Goal: Information Seeking & Learning: Learn about a topic

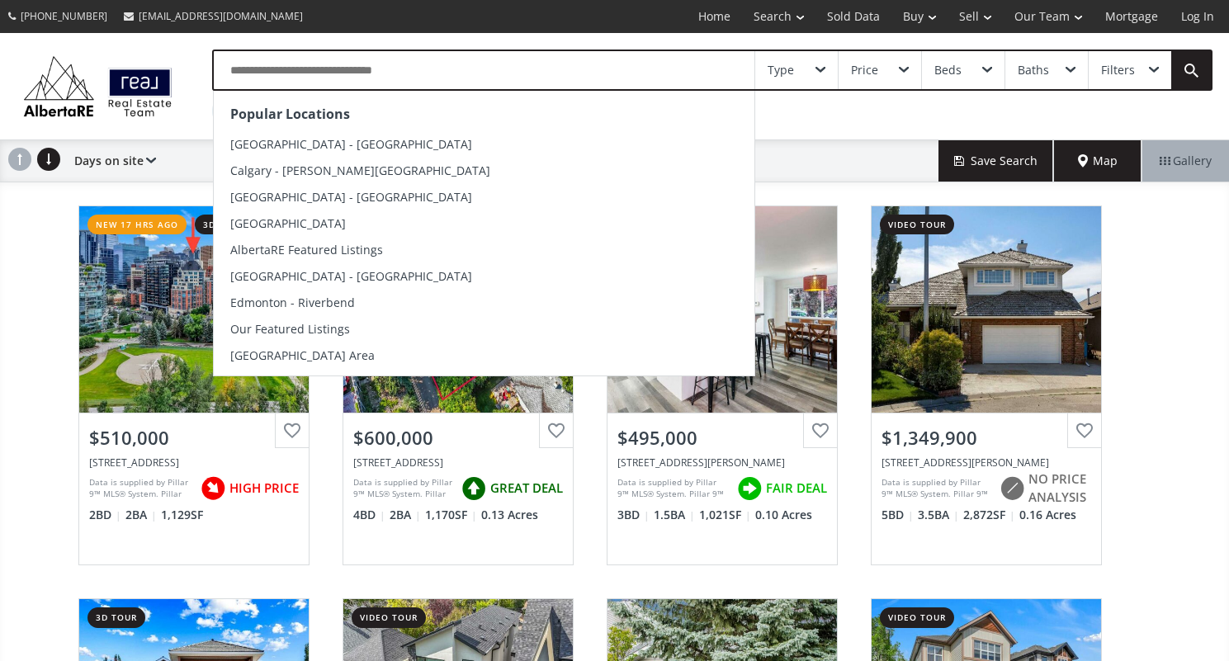
click at [238, 66] on input "text" at bounding box center [484, 70] width 540 height 38
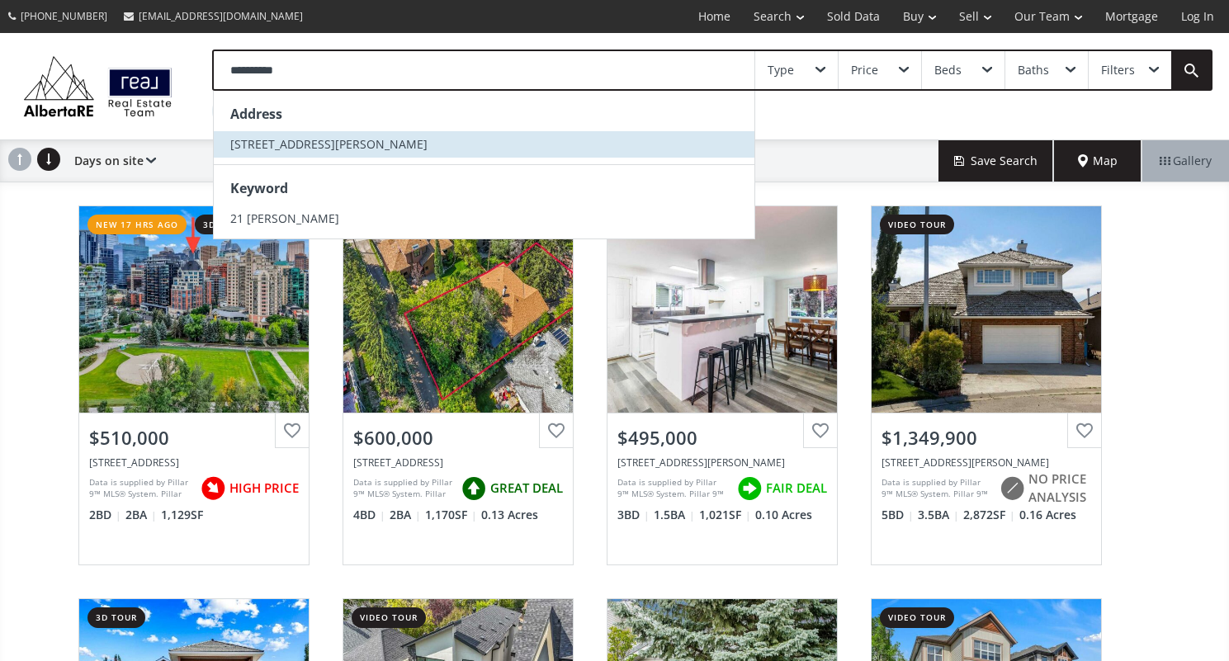
type input "**********"
click at [301, 149] on span "[STREET_ADDRESS][PERSON_NAME]" at bounding box center [328, 144] width 197 height 16
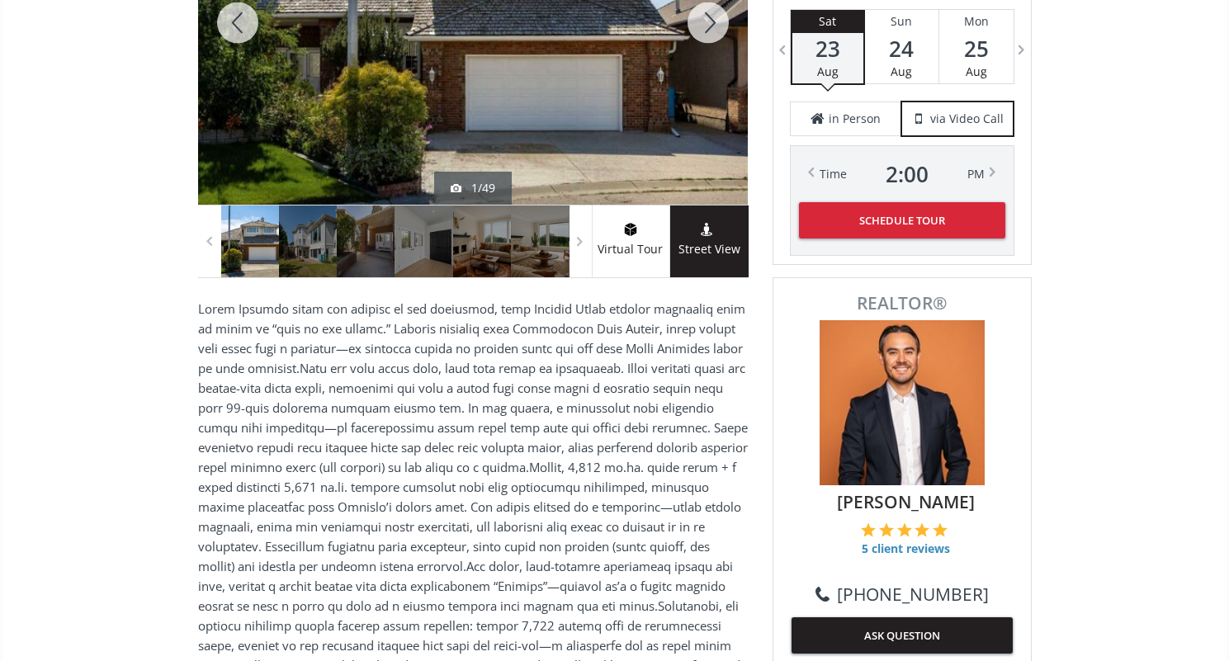
scroll to position [421, 0]
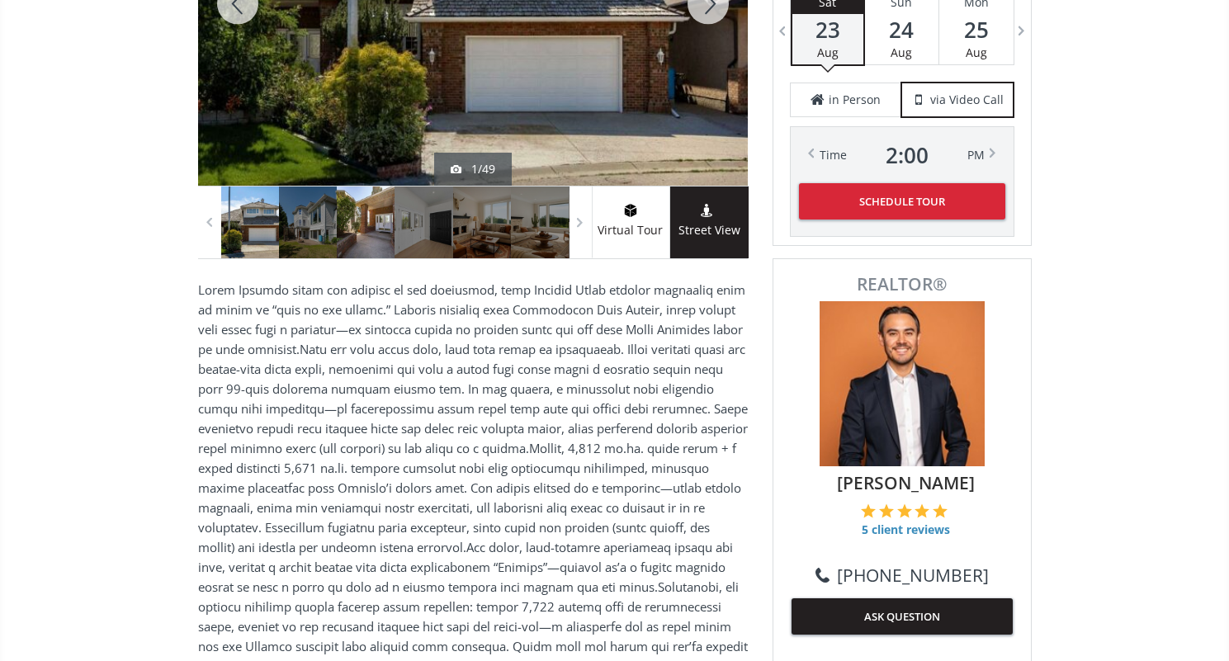
click at [380, 229] on div at bounding box center [366, 222] width 58 height 72
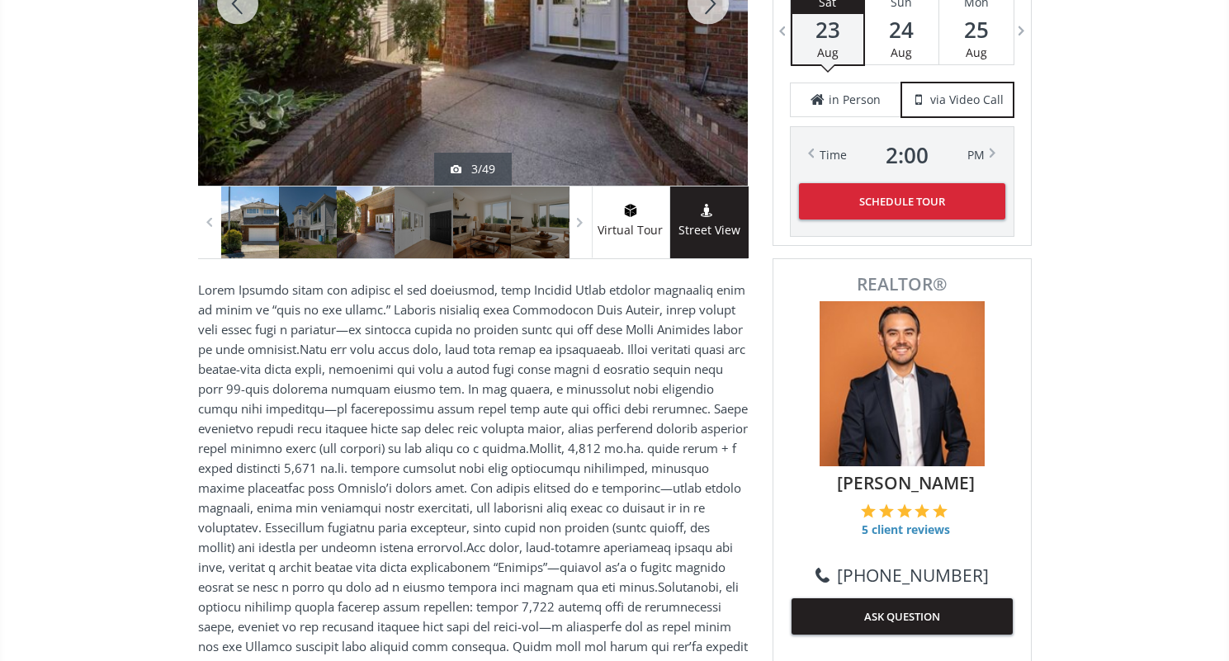
click at [271, 222] on div at bounding box center [250, 222] width 58 height 72
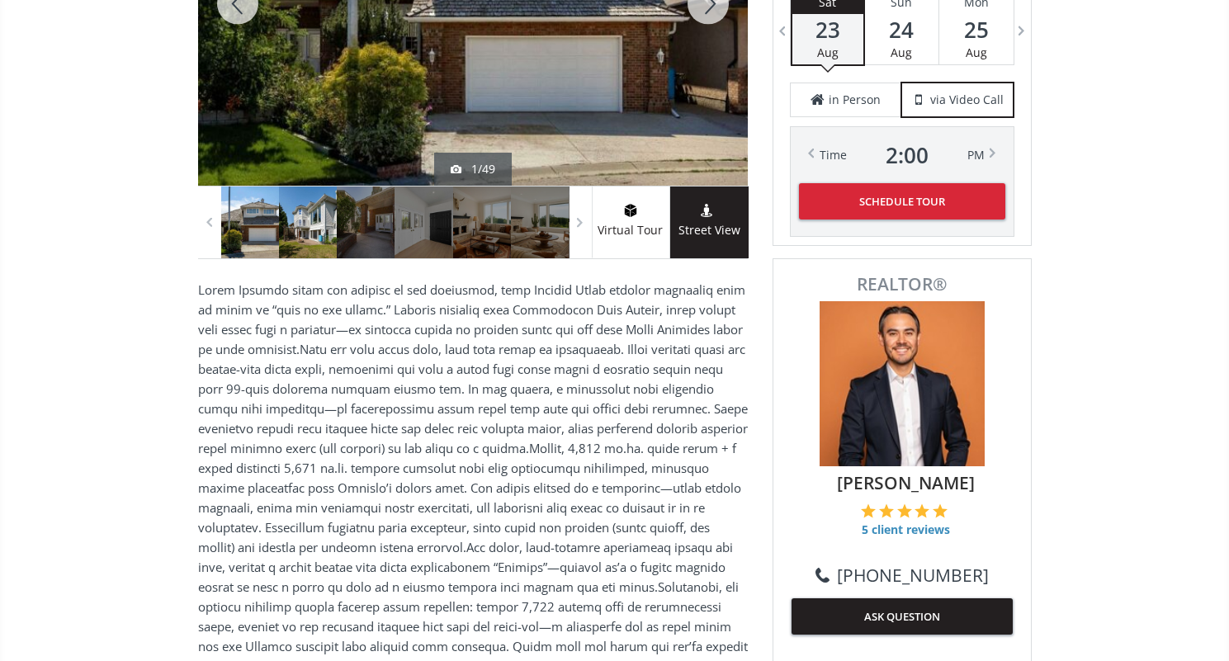
click at [287, 222] on div at bounding box center [308, 222] width 58 height 72
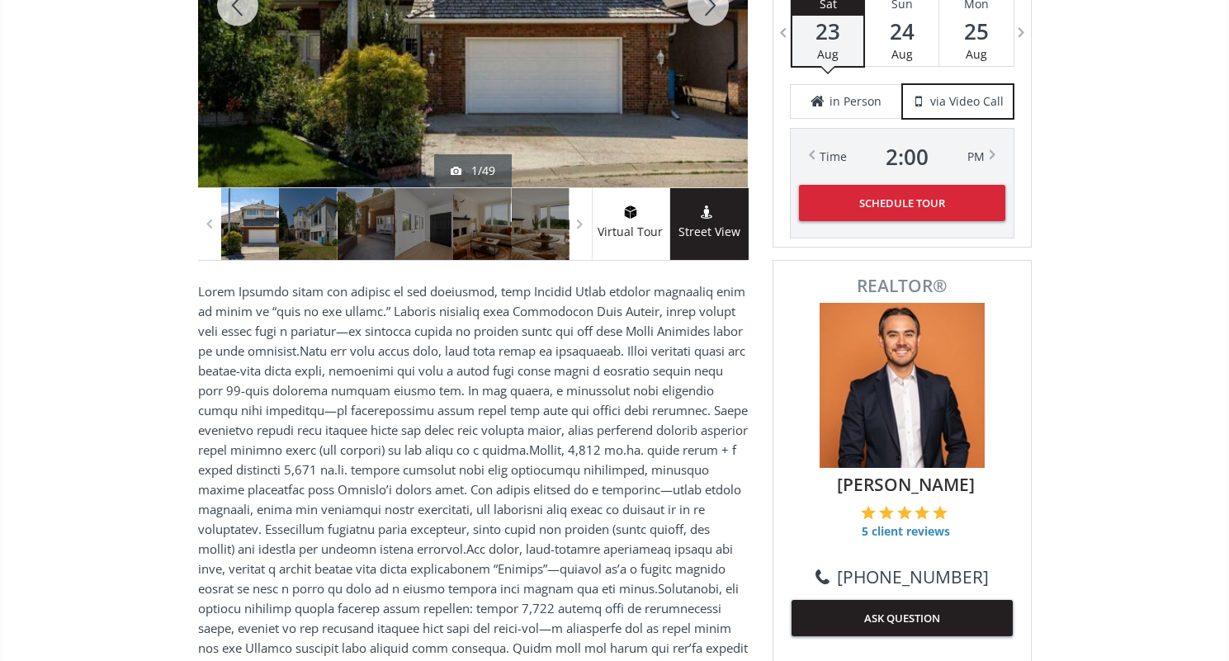
scroll to position [421, 0]
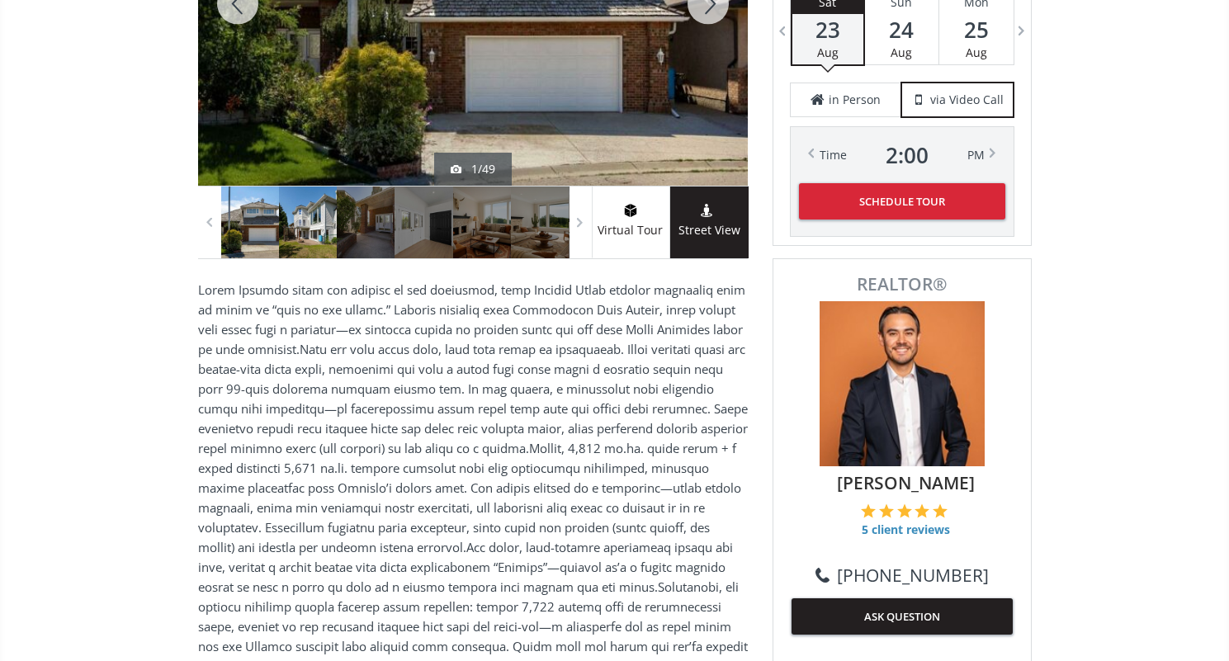
click at [304, 212] on div at bounding box center [308, 222] width 58 height 72
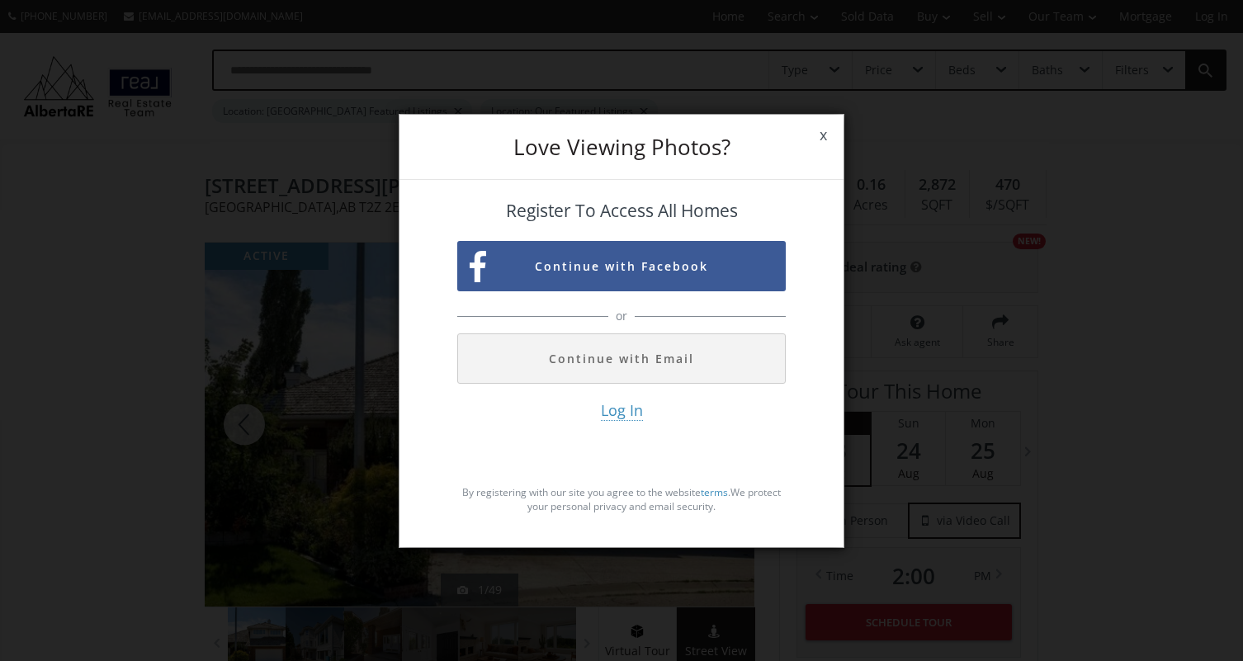
click at [820, 138] on span "x" at bounding box center [823, 135] width 40 height 46
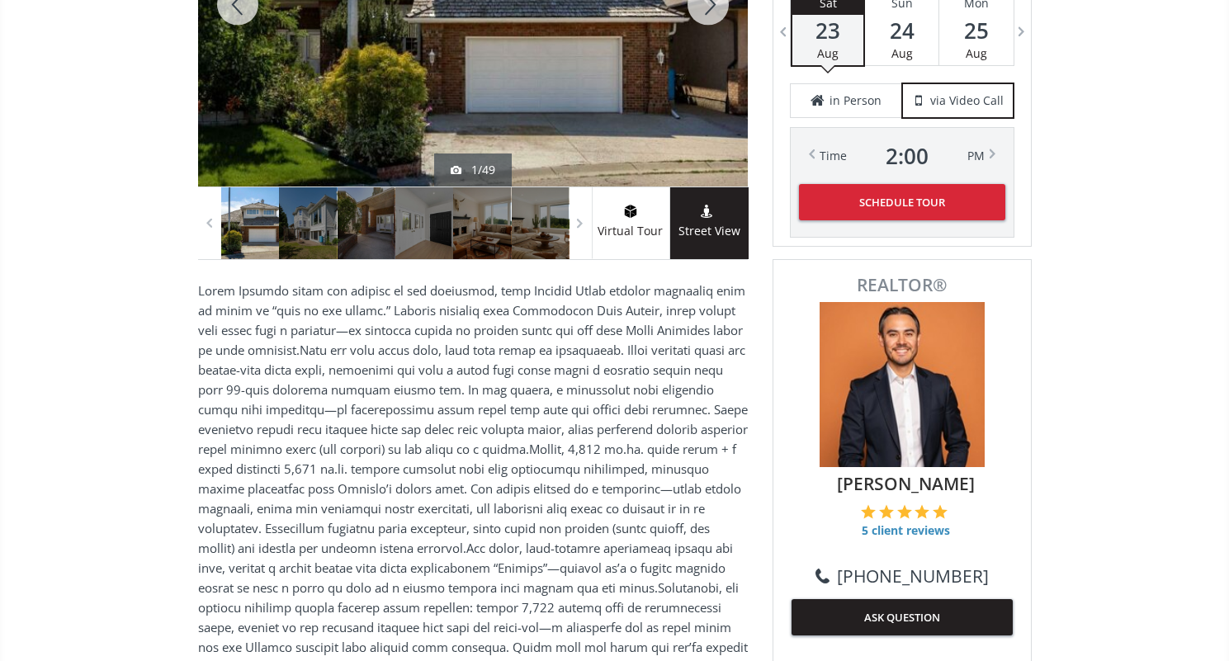
scroll to position [421, 0]
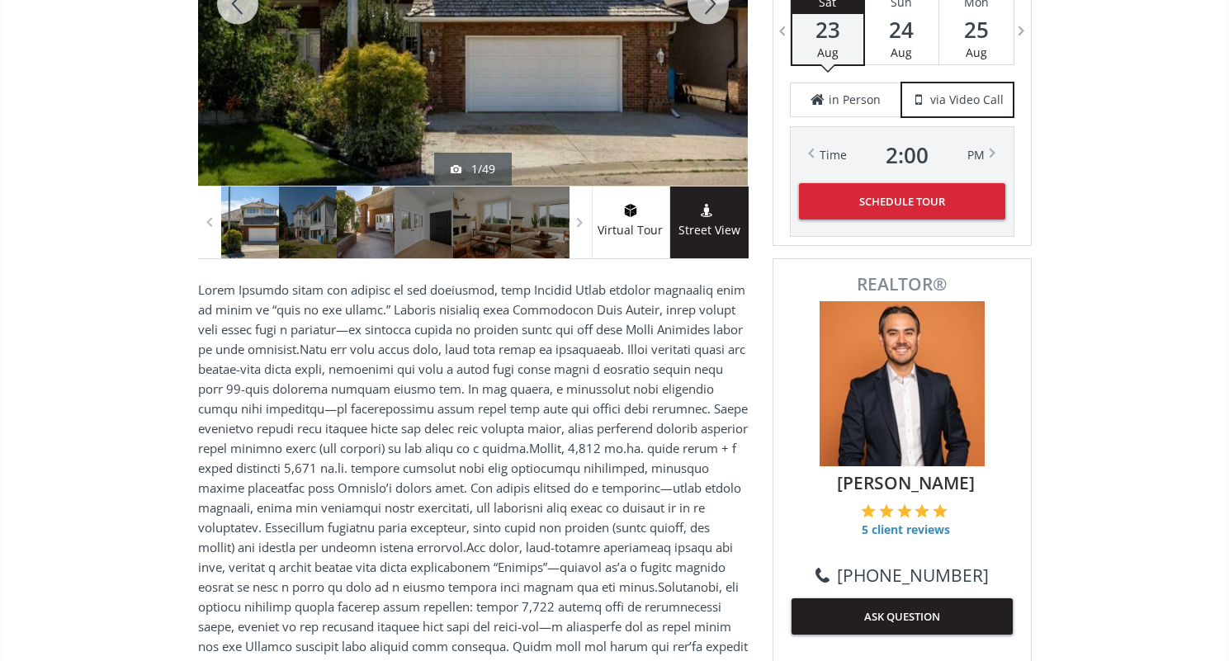
click at [378, 225] on div at bounding box center [366, 222] width 58 height 72
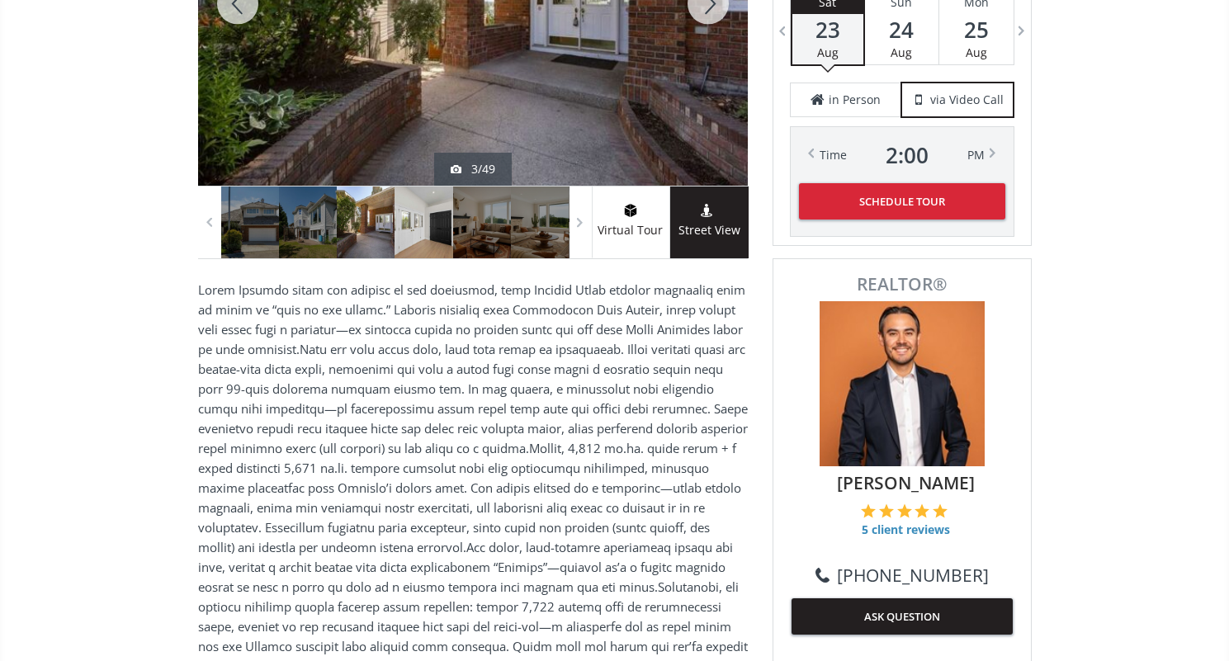
click at [432, 226] on div at bounding box center [423, 222] width 58 height 72
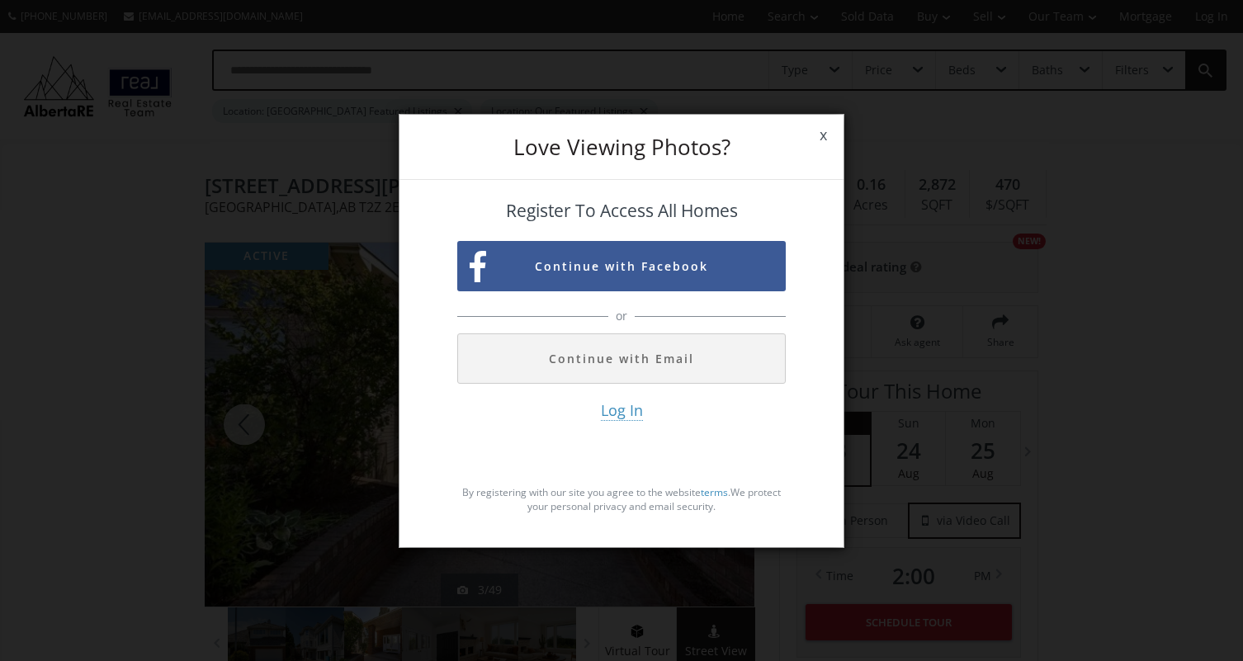
click at [816, 130] on span "x" at bounding box center [823, 135] width 40 height 46
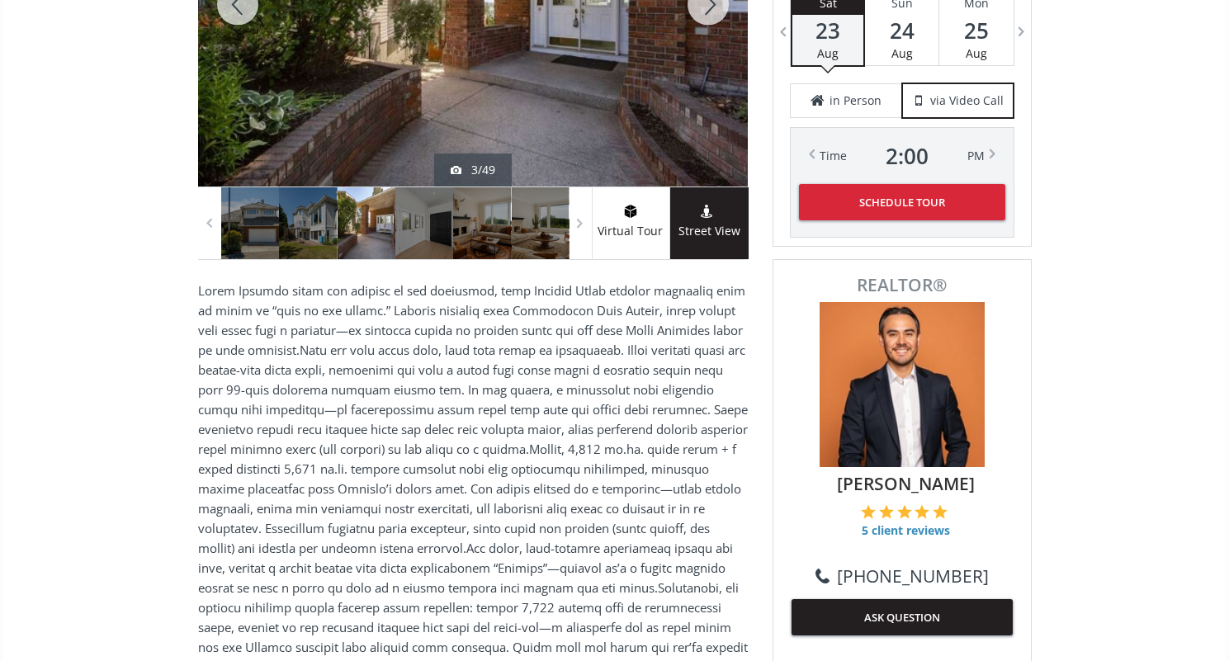
scroll to position [421, 0]
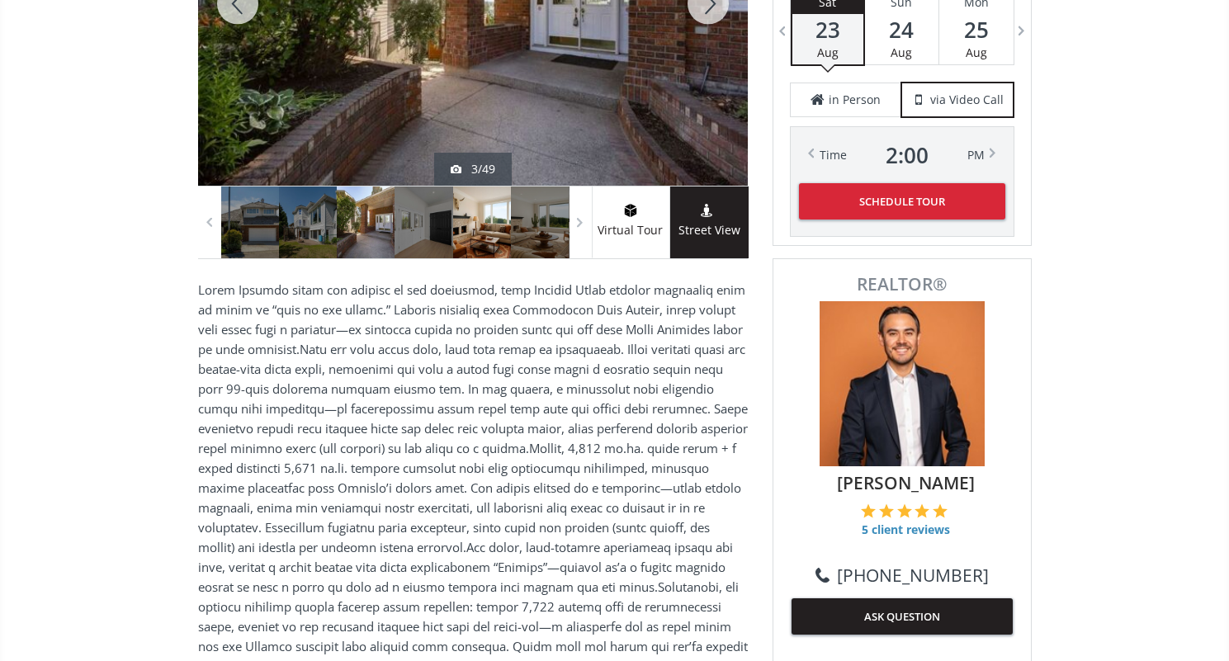
click at [474, 215] on div at bounding box center [482, 222] width 58 height 72
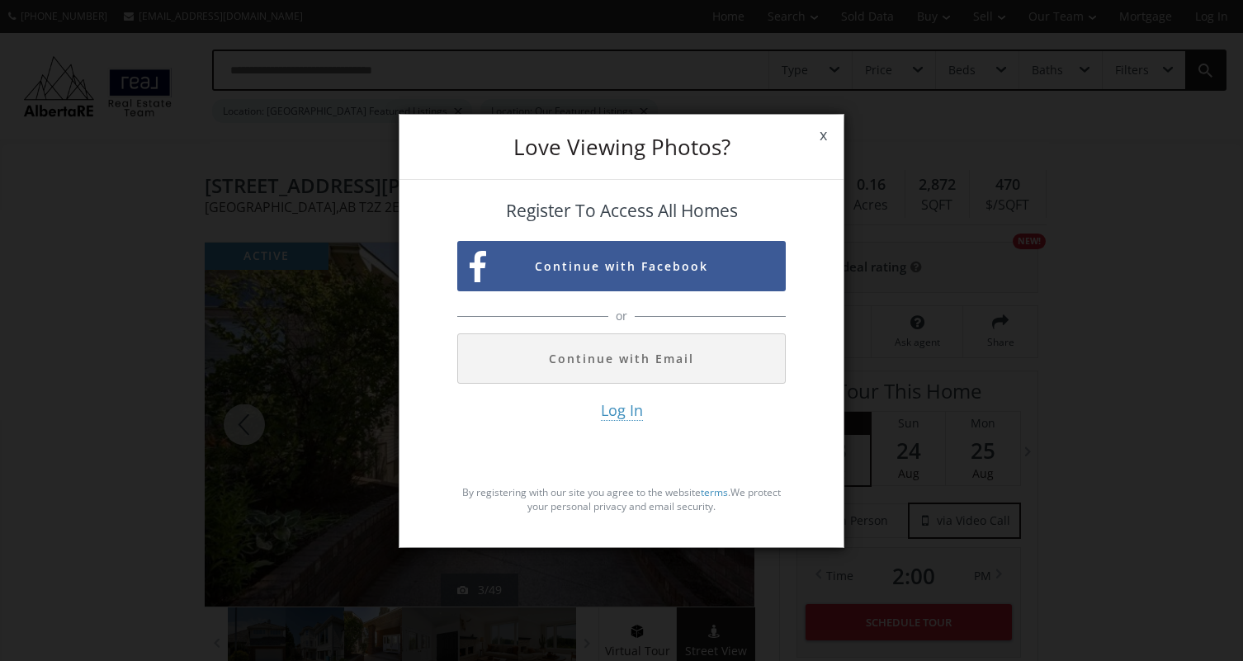
click at [823, 134] on span "x" at bounding box center [823, 135] width 40 height 46
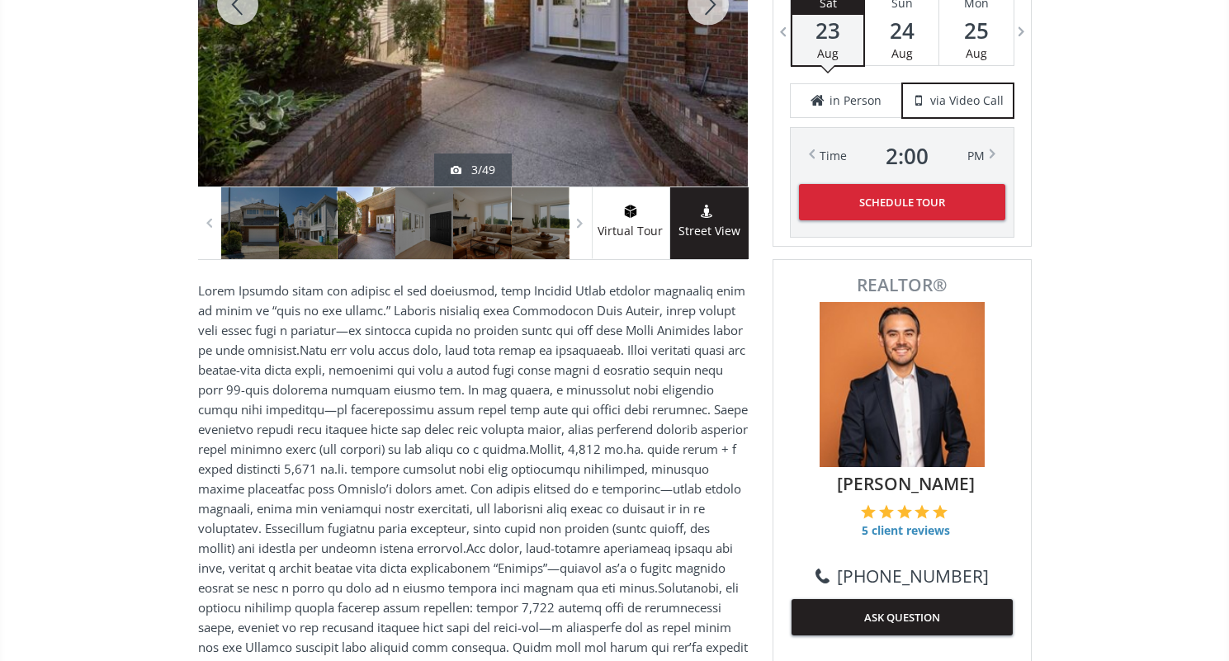
scroll to position [421, 0]
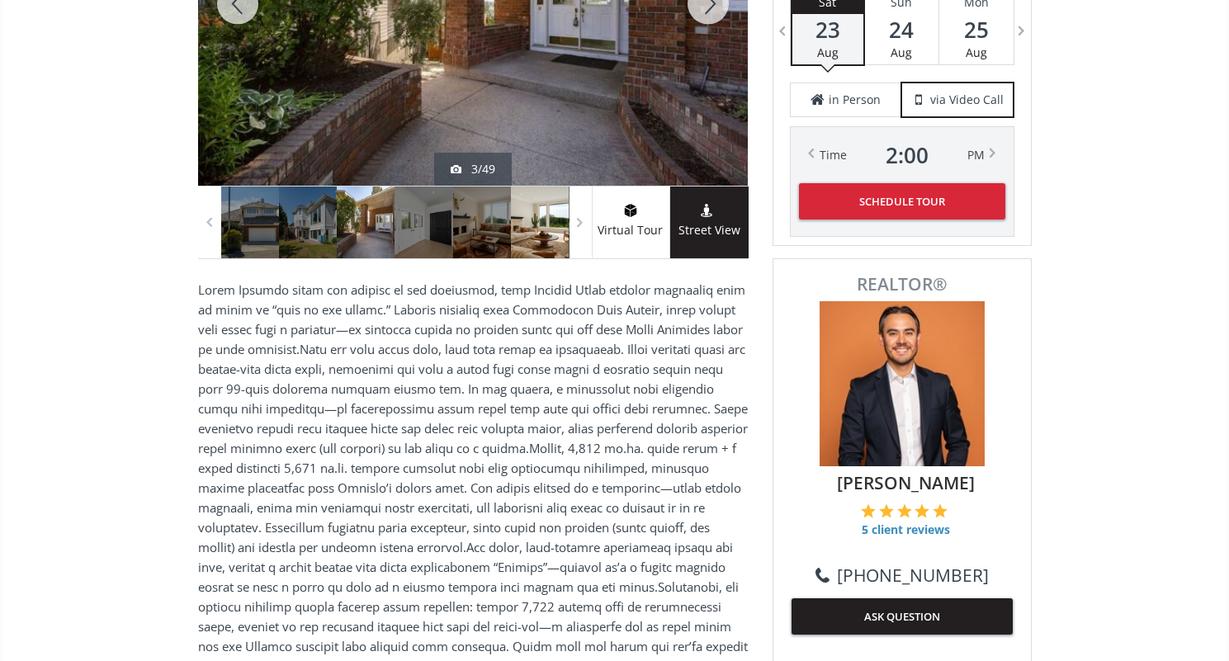
click at [535, 225] on div at bounding box center [540, 222] width 58 height 72
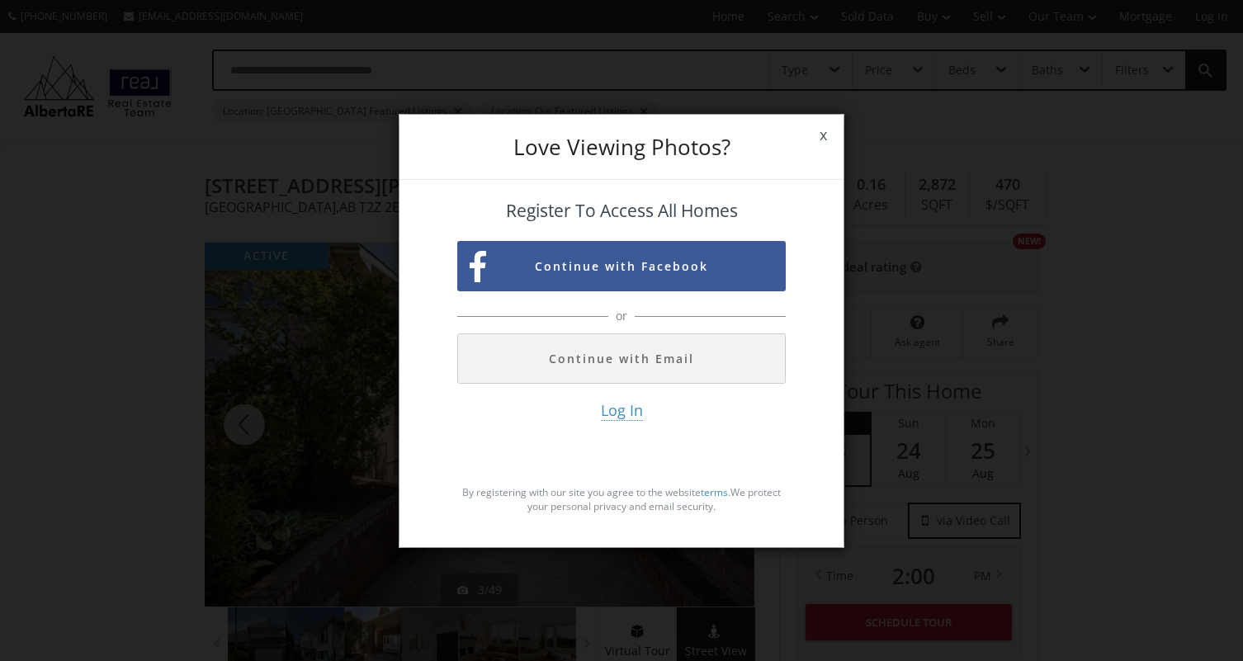
click at [825, 130] on span "x" at bounding box center [823, 135] width 40 height 46
